Goal: Information Seeking & Learning: Learn about a topic

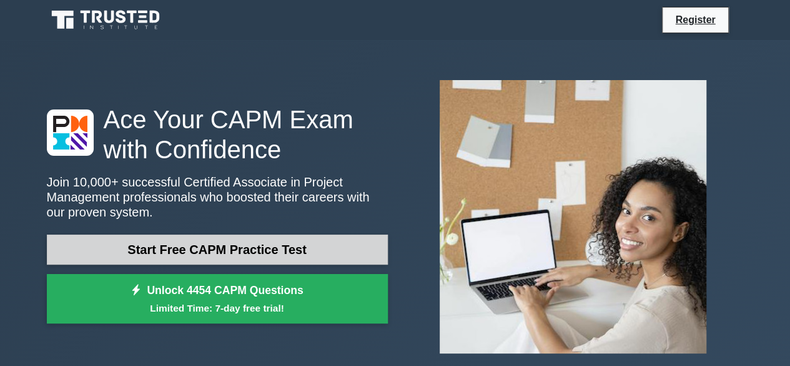
click at [210, 253] on link "Start Free CAPM Practice Test" at bounding box center [217, 249] width 341 height 30
